Goal: Task Accomplishment & Management: Use online tool/utility

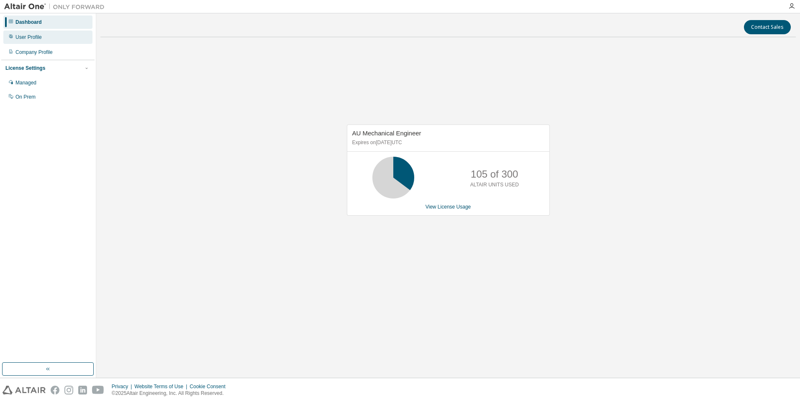
click at [35, 40] on div "User Profile" at bounding box center [28, 37] width 26 height 7
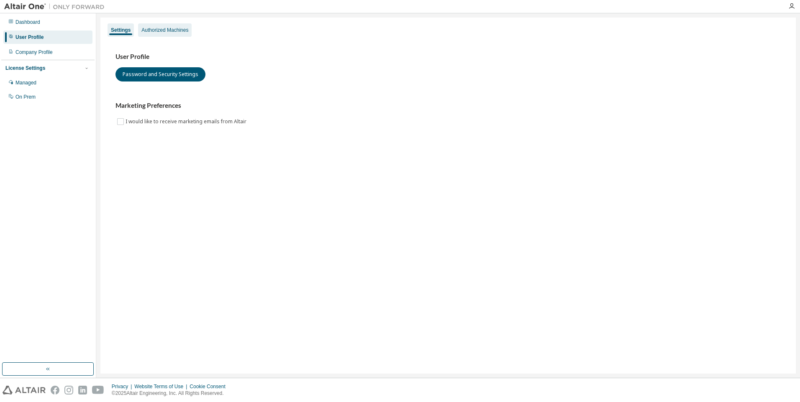
click at [171, 30] on div "Authorized Machines" at bounding box center [164, 30] width 47 height 7
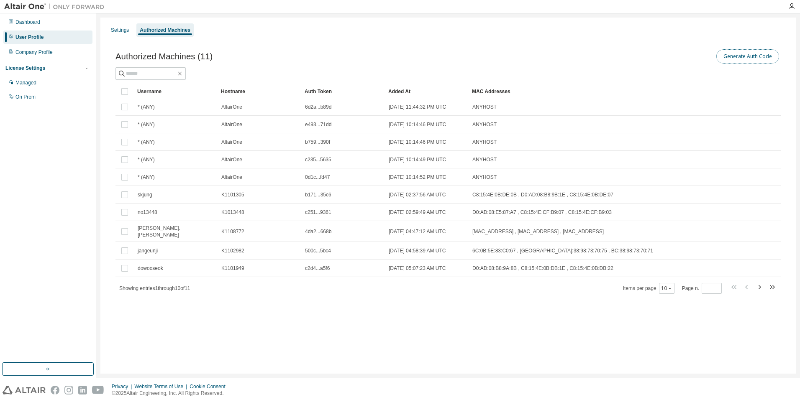
click at [755, 56] on button "Generate Auth Code" at bounding box center [747, 56] width 63 height 14
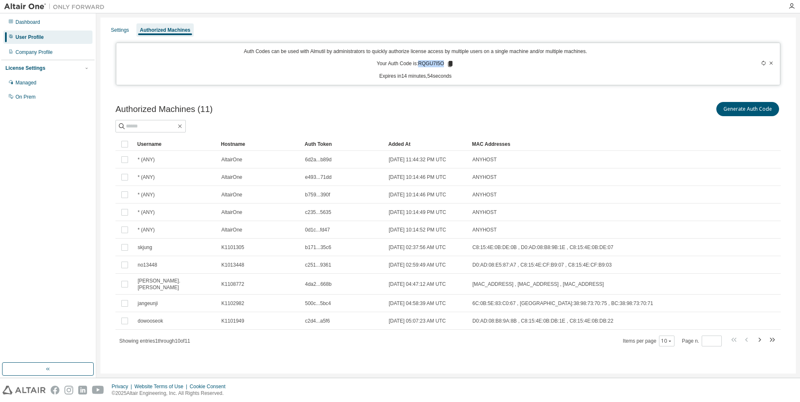
drag, startPoint x: 418, startPoint y: 64, endPoint x: 443, endPoint y: 64, distance: 24.7
click at [443, 64] on p "Your Auth Code is: RQGU7I5O" at bounding box center [414, 64] width 77 height 8
copy p "RQGU7I5O"
